Goal: Check status

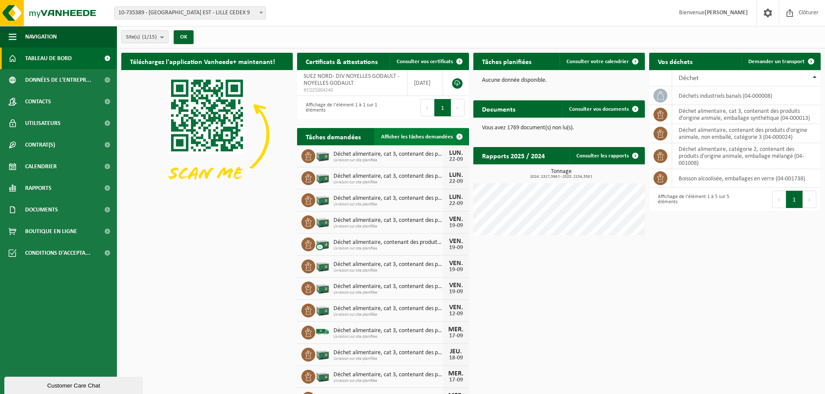
click at [459, 135] on span at bounding box center [459, 136] width 17 height 17
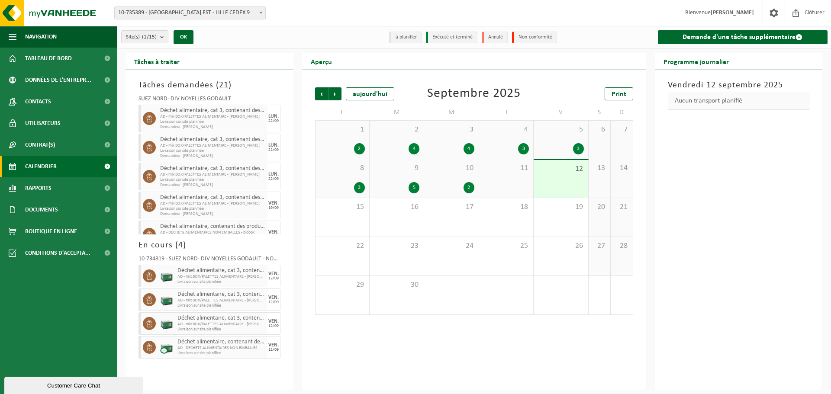
click at [520, 146] on div "3" at bounding box center [523, 148] width 11 height 11
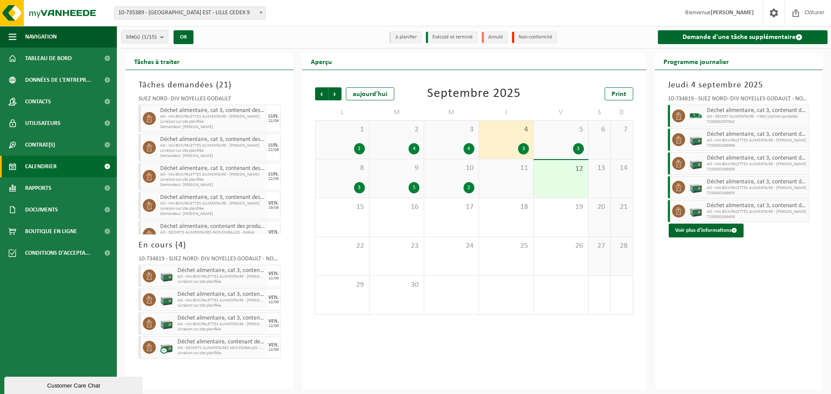
click at [721, 112] on span "Déchet alimentaire, cat 3, contenant des produits d'origine animale, emballage …" at bounding box center [757, 110] width 100 height 7
click at [725, 117] on span "AD - DECHET ALIMENTAIRE - VRAC (camion poubelle)" at bounding box center [757, 116] width 100 height 5
click at [696, 117] on img at bounding box center [696, 116] width 13 height 13
click at [744, 116] on span "AD - DECHET ALIMENTAIRE - VRAC (camion poubelle)" at bounding box center [757, 116] width 100 height 5
